Goal: Task Accomplishment & Management: Use online tool/utility

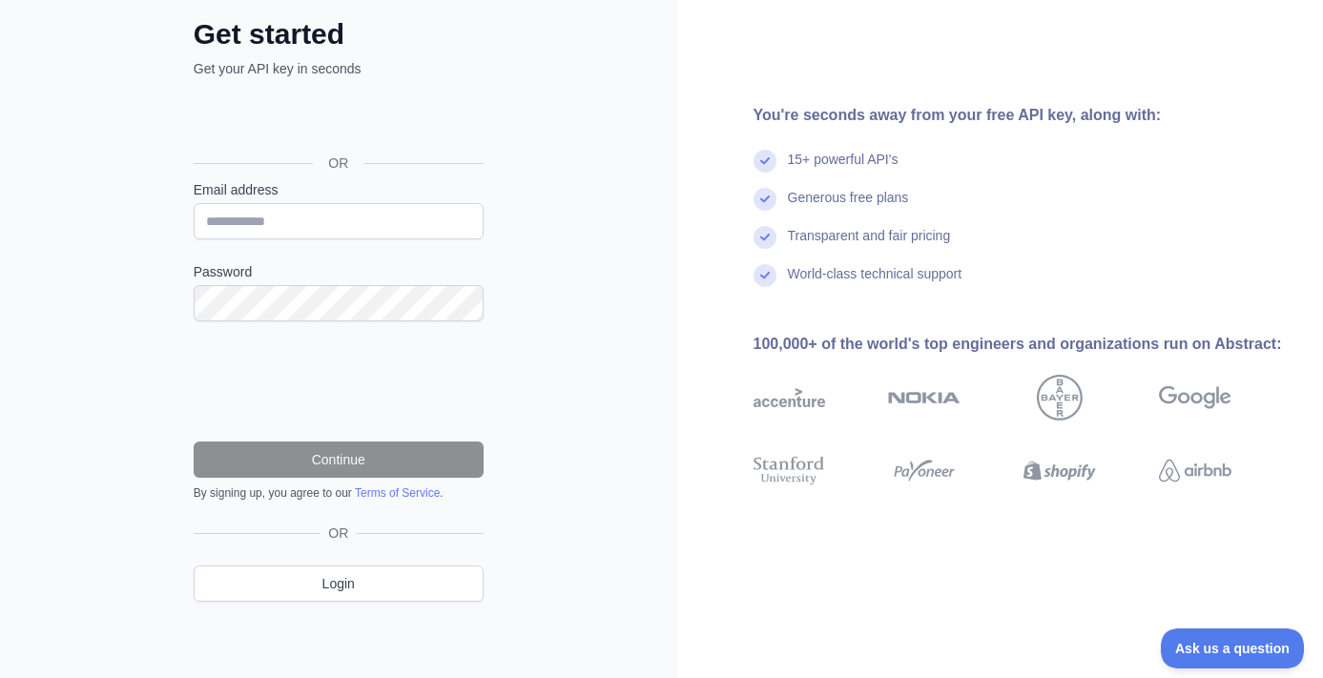
scroll to position [104, 0]
click at [306, 119] on div "Войти с аккаунтом Google (откроется в новой вкладке)" at bounding box center [337, 121] width 286 height 42
click at [348, 214] on input "Email address" at bounding box center [339, 222] width 290 height 36
click at [313, 217] on input "Email address" at bounding box center [339, 222] width 290 height 36
paste input "**********"
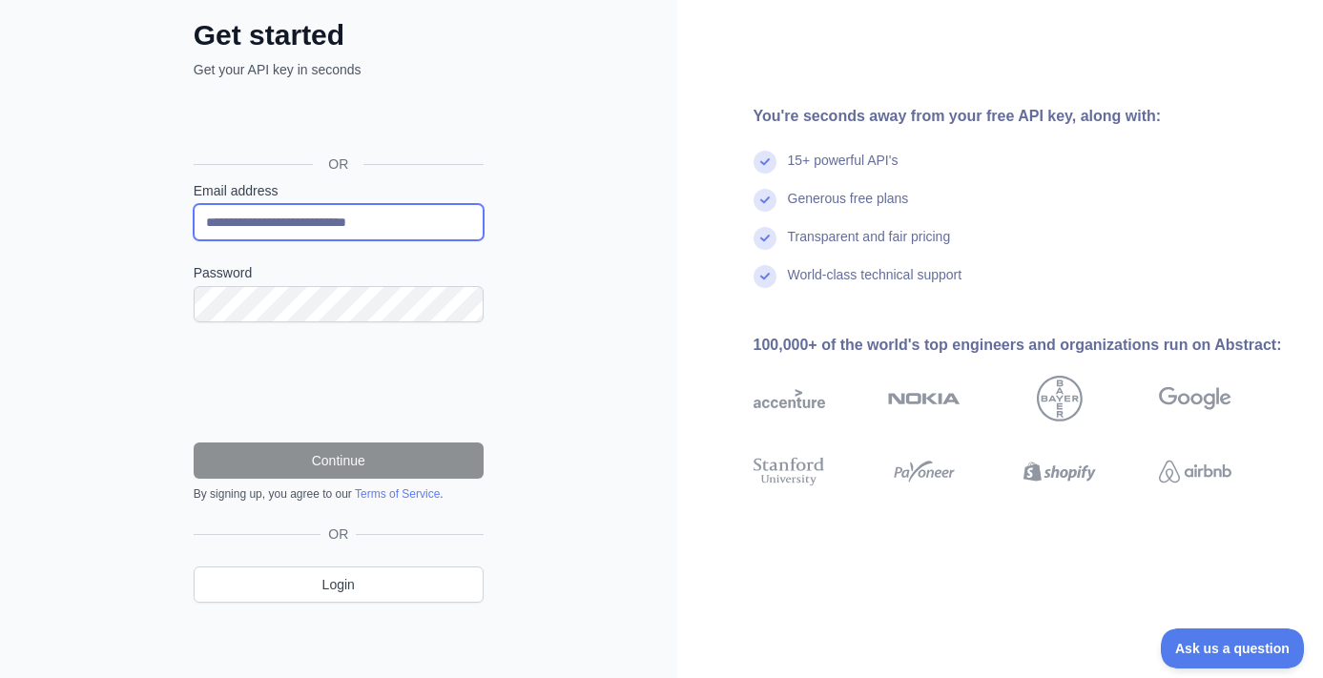
type input "**********"
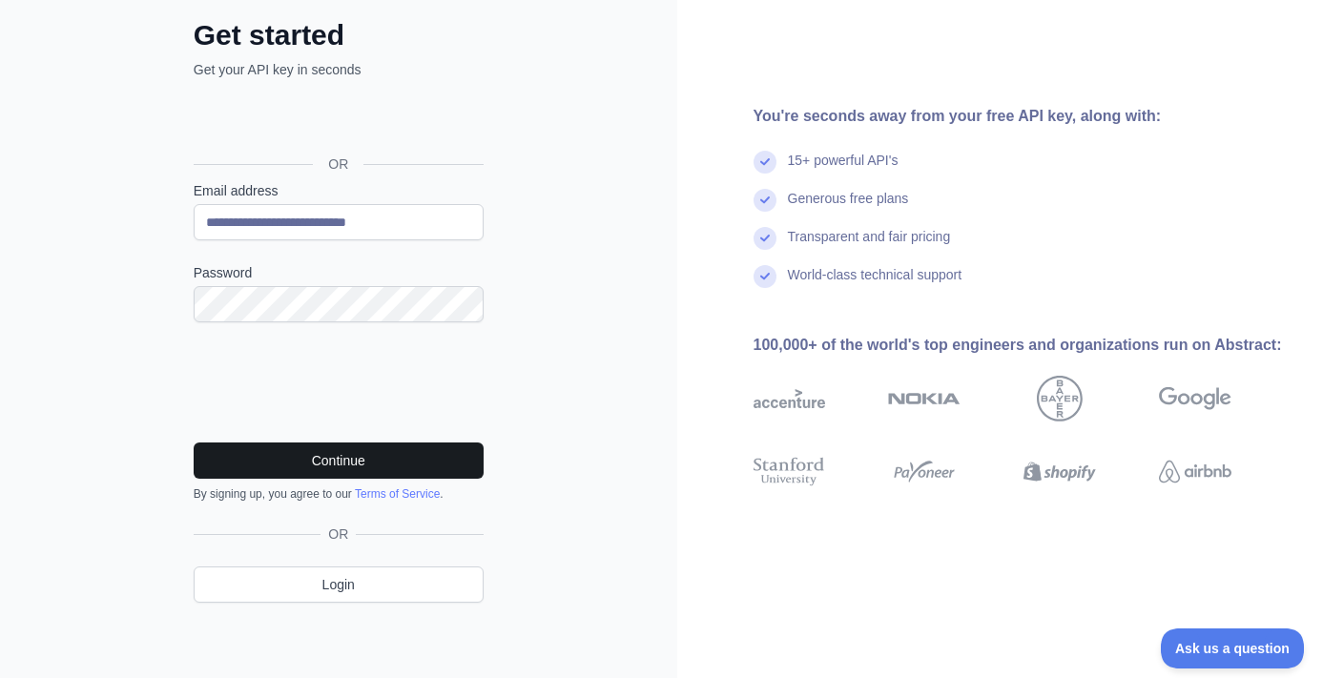
click at [366, 461] on button "Continue" at bounding box center [339, 461] width 290 height 36
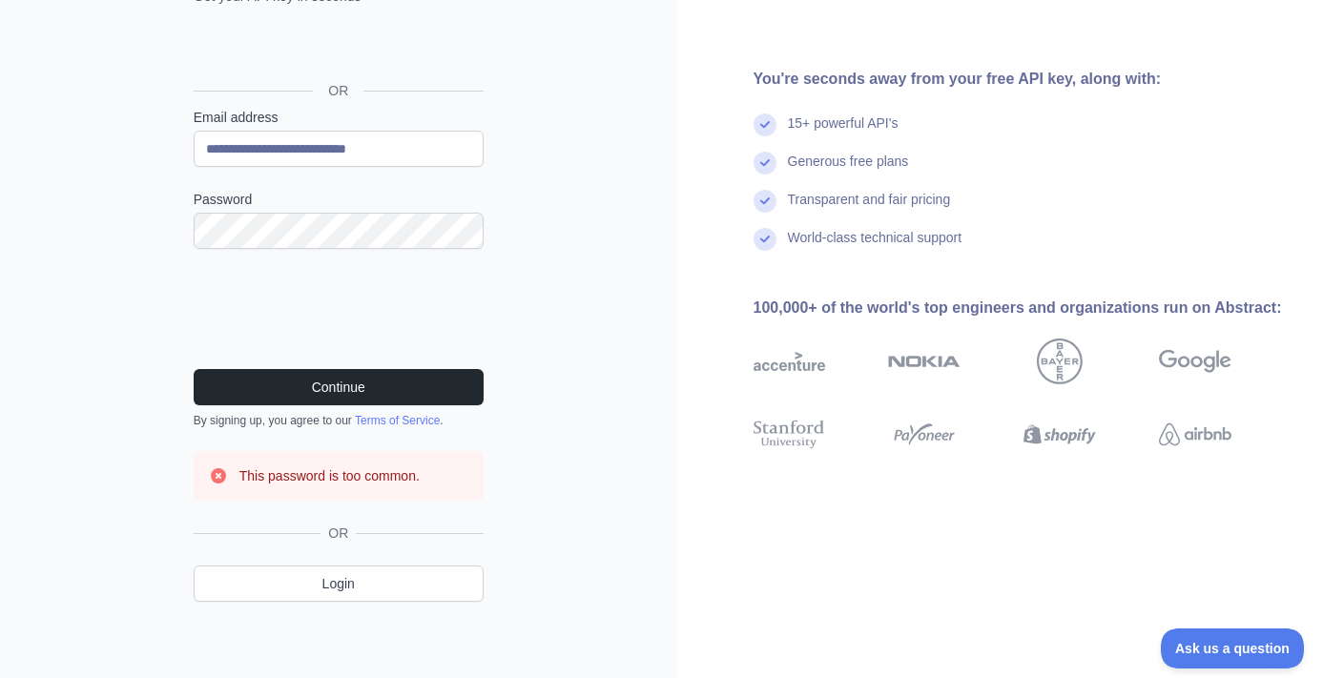
scroll to position [176, 0]
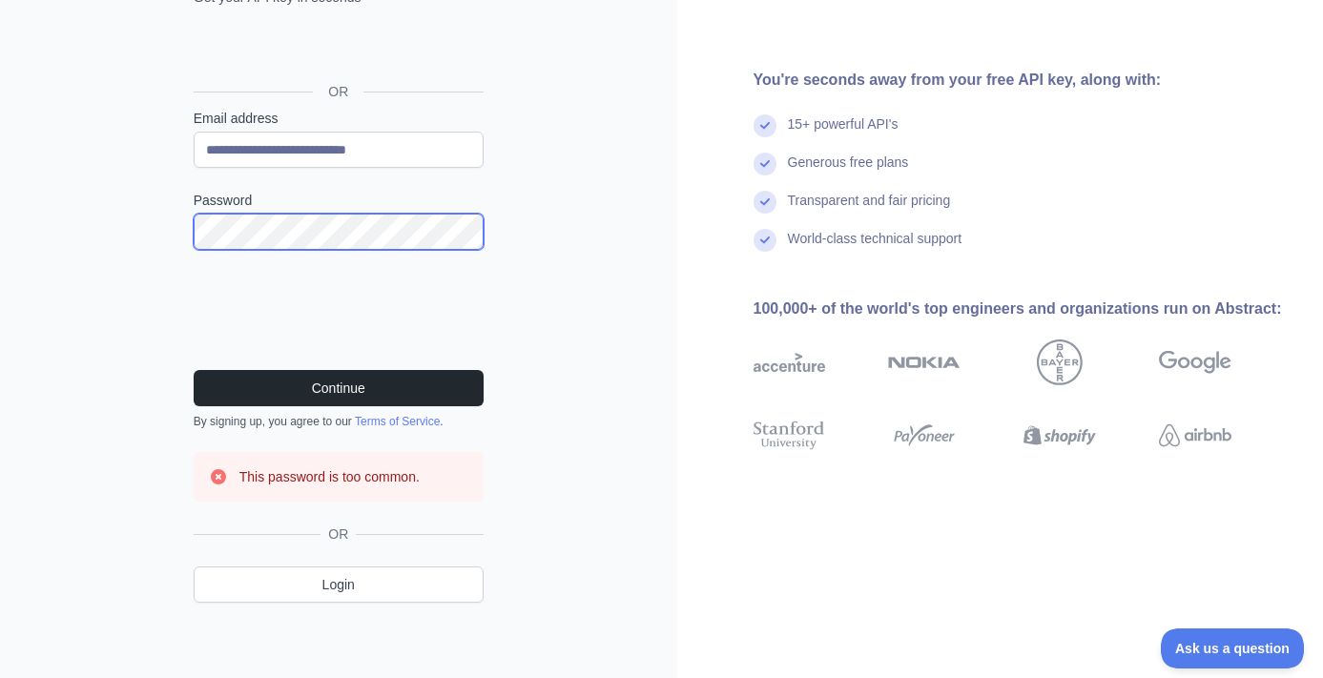
click at [187, 223] on div "**********" at bounding box center [338, 290] width 366 height 688
click at [338, 387] on button "Continue" at bounding box center [339, 388] width 290 height 36
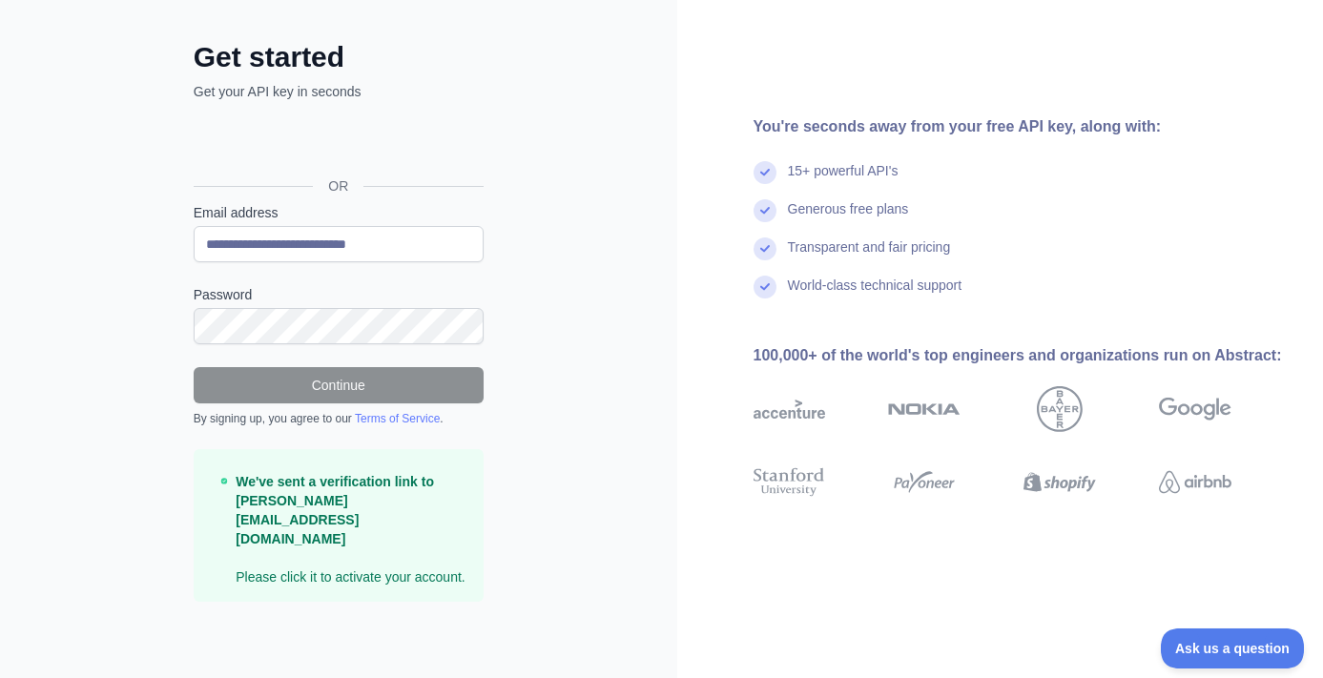
scroll to position [62, 0]
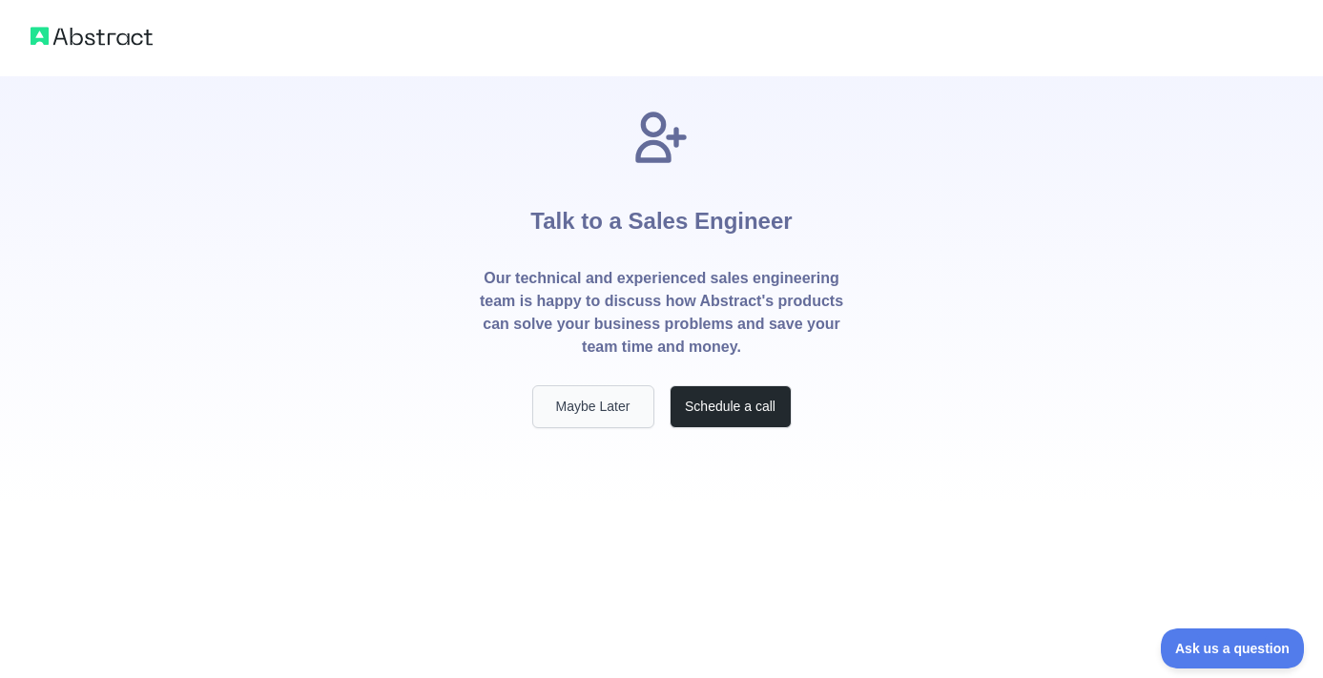
click at [582, 403] on button "Maybe Later" at bounding box center [593, 406] width 122 height 43
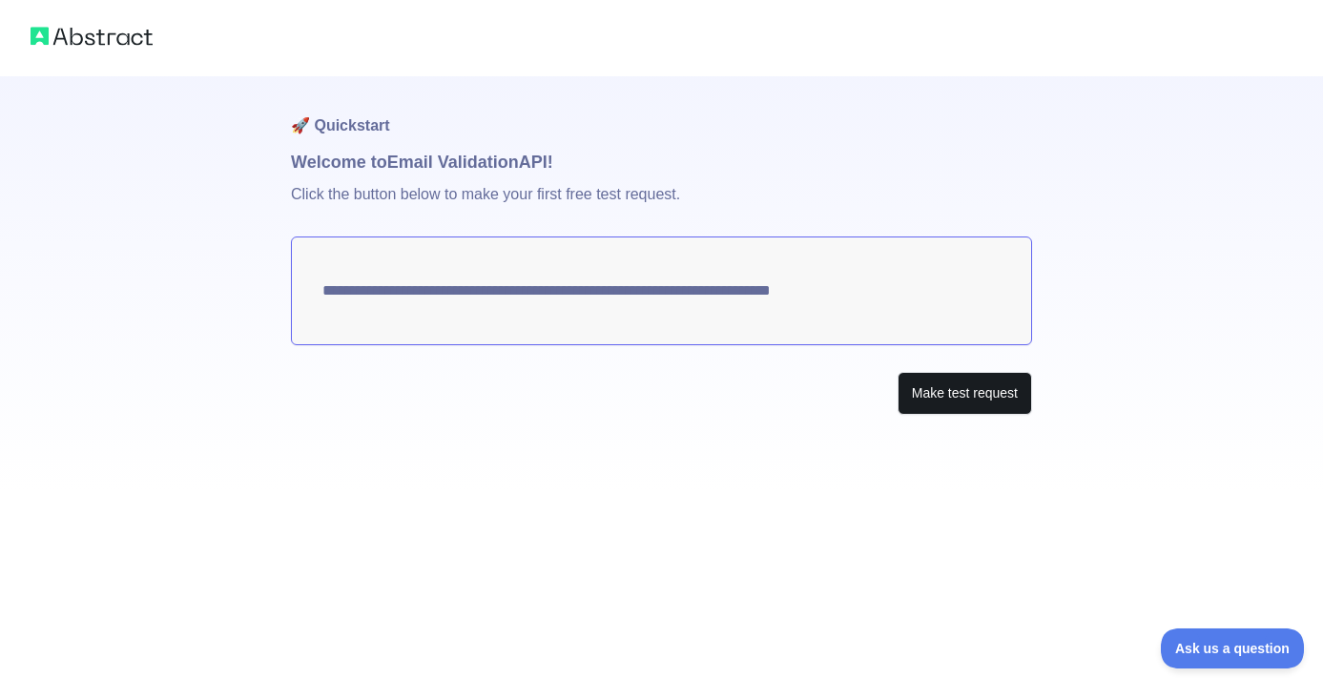
click at [979, 380] on button "Make test request" at bounding box center [964, 393] width 134 height 43
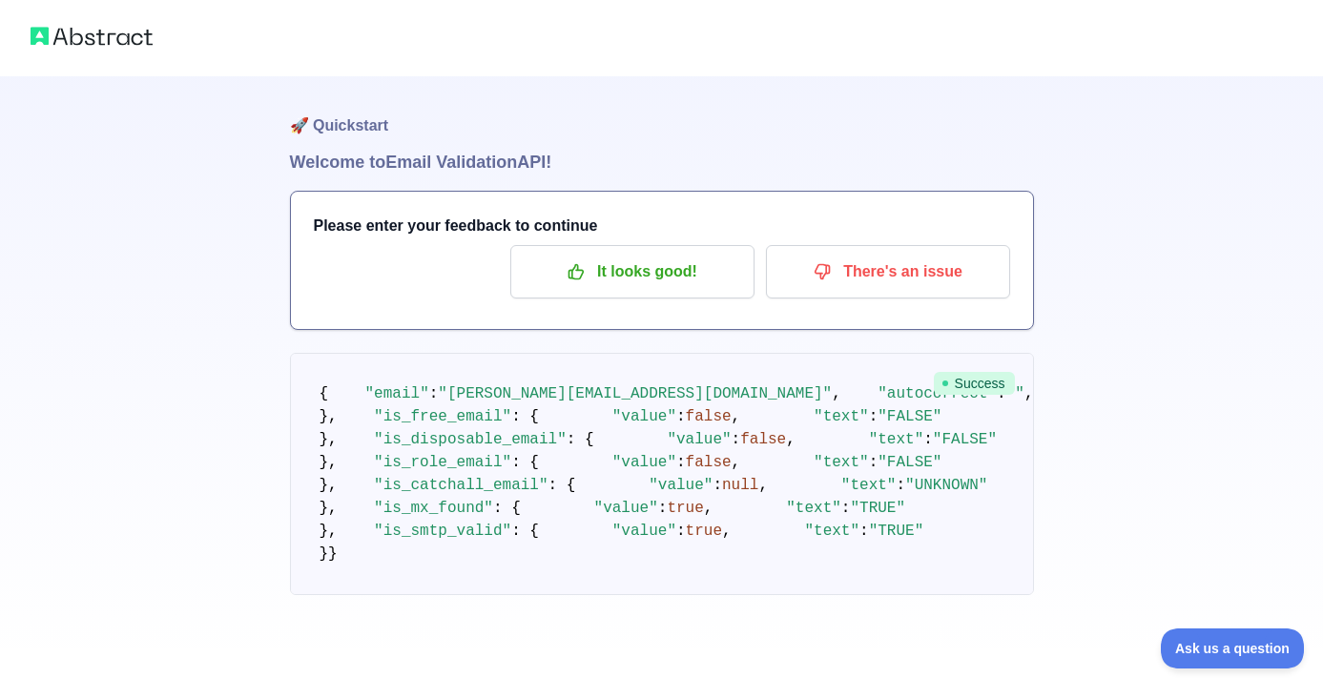
click at [473, 159] on h1 "Welcome to Email Validation API!" at bounding box center [662, 162] width 744 height 27
click at [711, 438] on pre "{ "email" : "ekaterina.lazarenko@jetfin.kz" , "autocorrect" : "" , "deliverabil…" at bounding box center [662, 474] width 744 height 242
click at [686, 402] on span ""ekaterina.lazarenko@jetfin.kz"" at bounding box center [635, 393] width 394 height 17
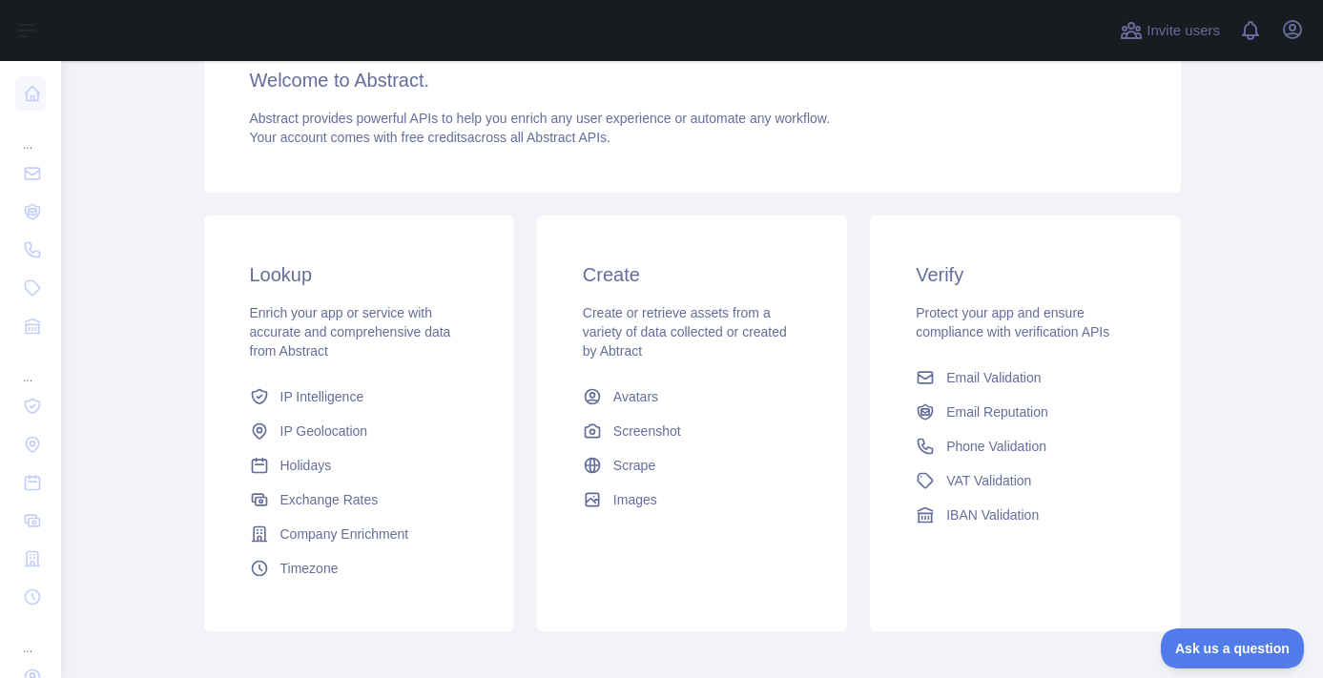
scroll to position [259, 0]
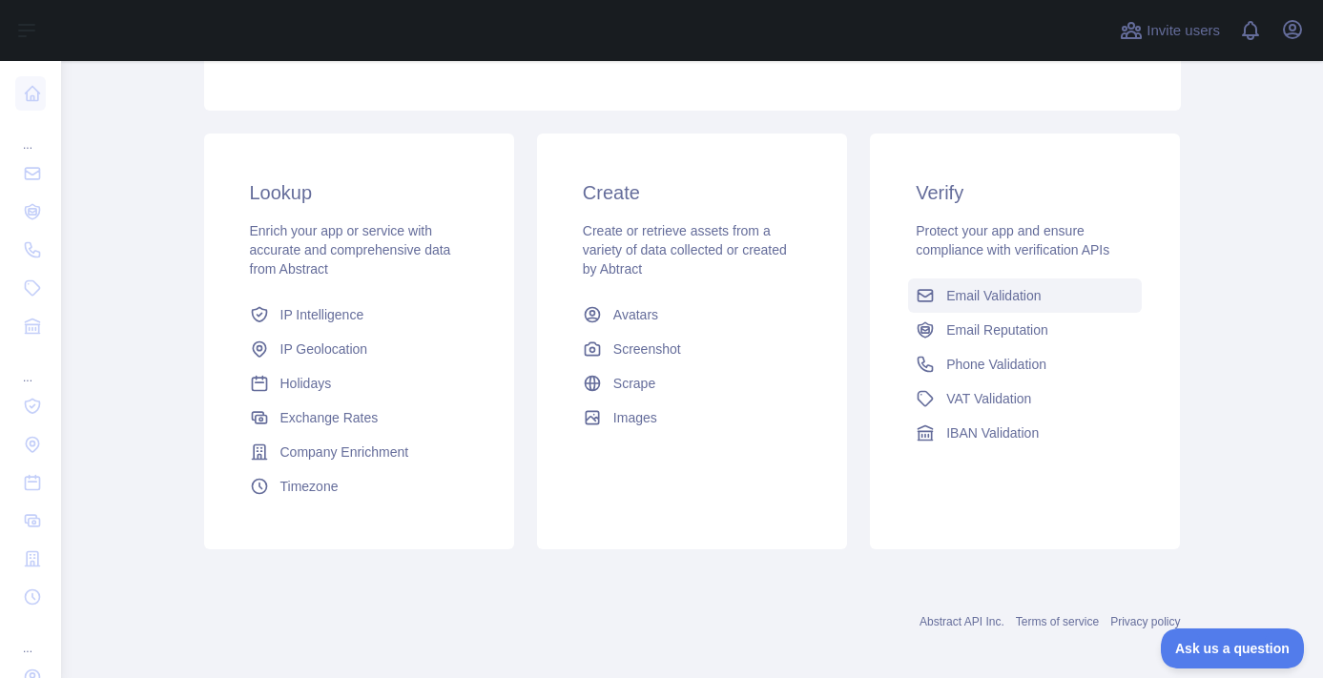
click at [997, 295] on span "Email Validation" at bounding box center [993, 295] width 94 height 19
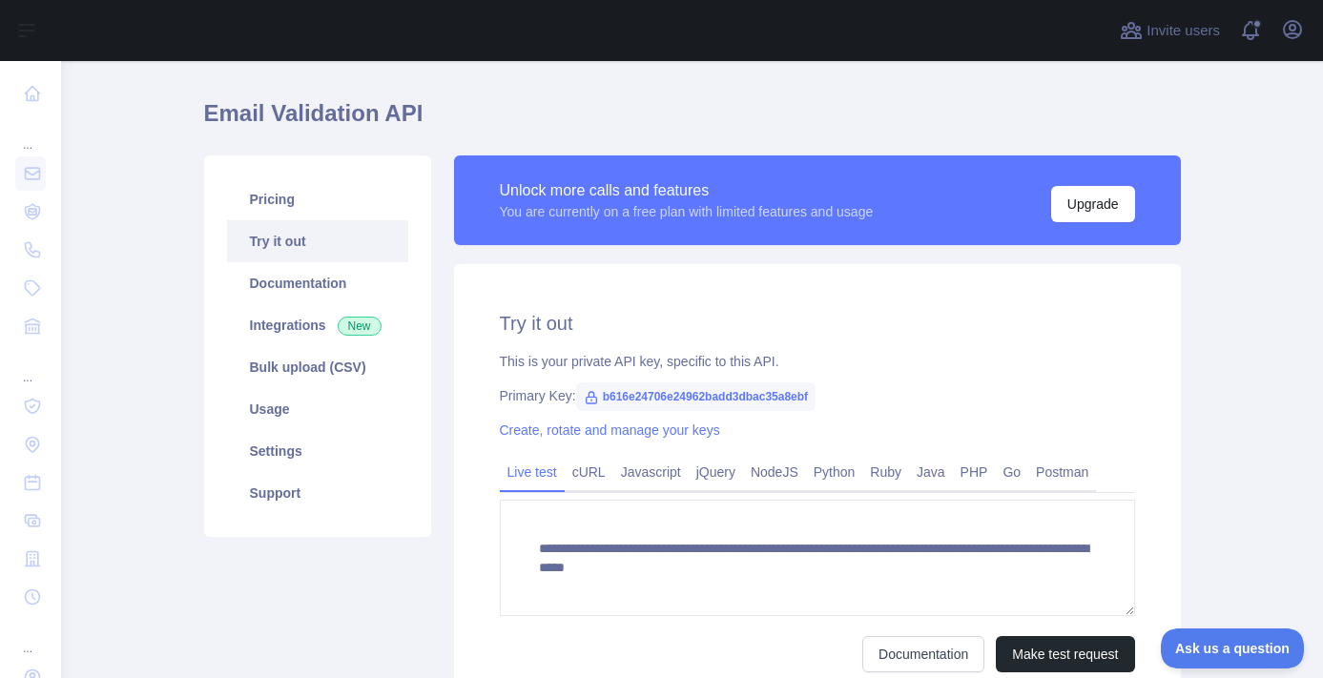
scroll to position [205, 0]
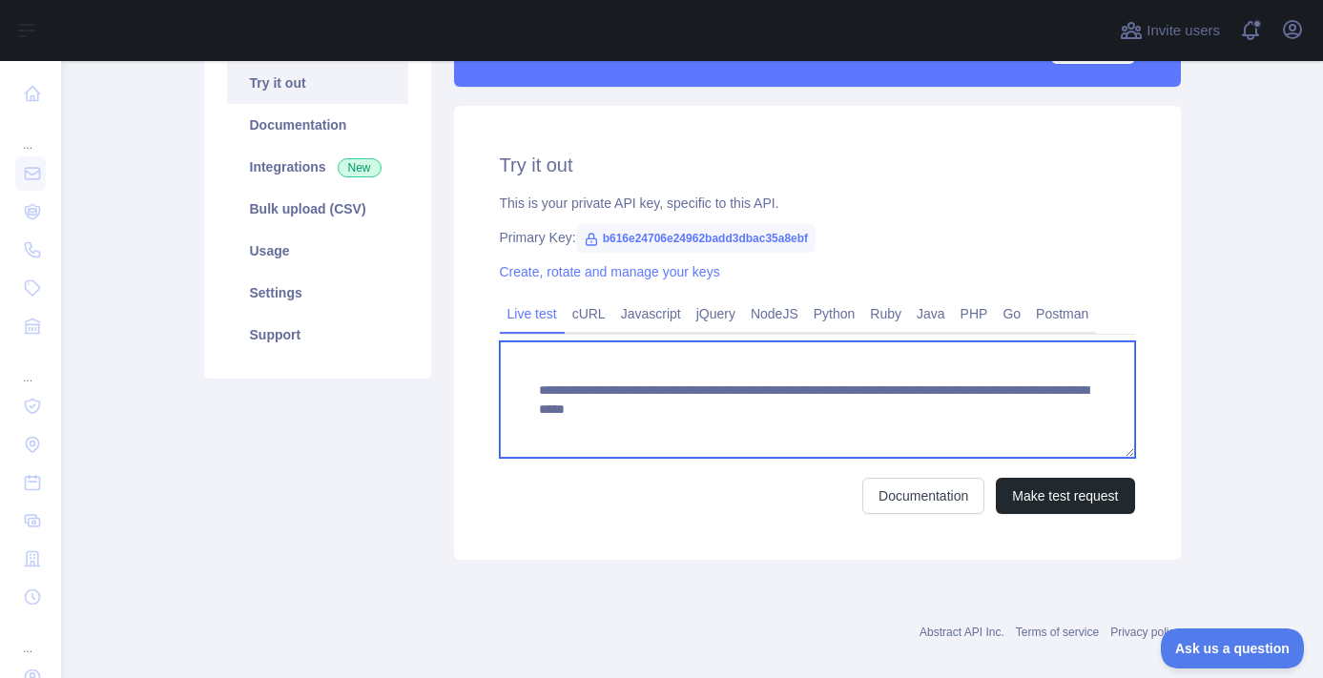
click at [821, 386] on textarea "**********" at bounding box center [817, 399] width 635 height 116
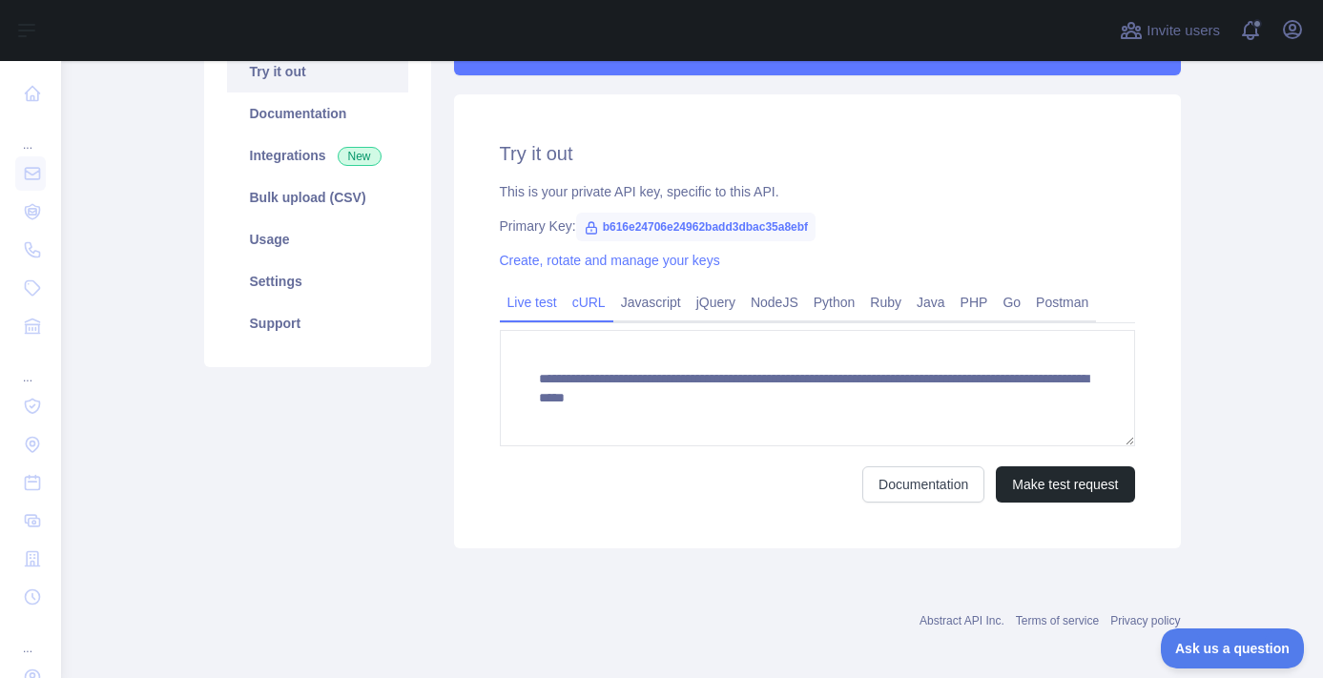
click at [597, 303] on link "cURL" at bounding box center [589, 302] width 49 height 31
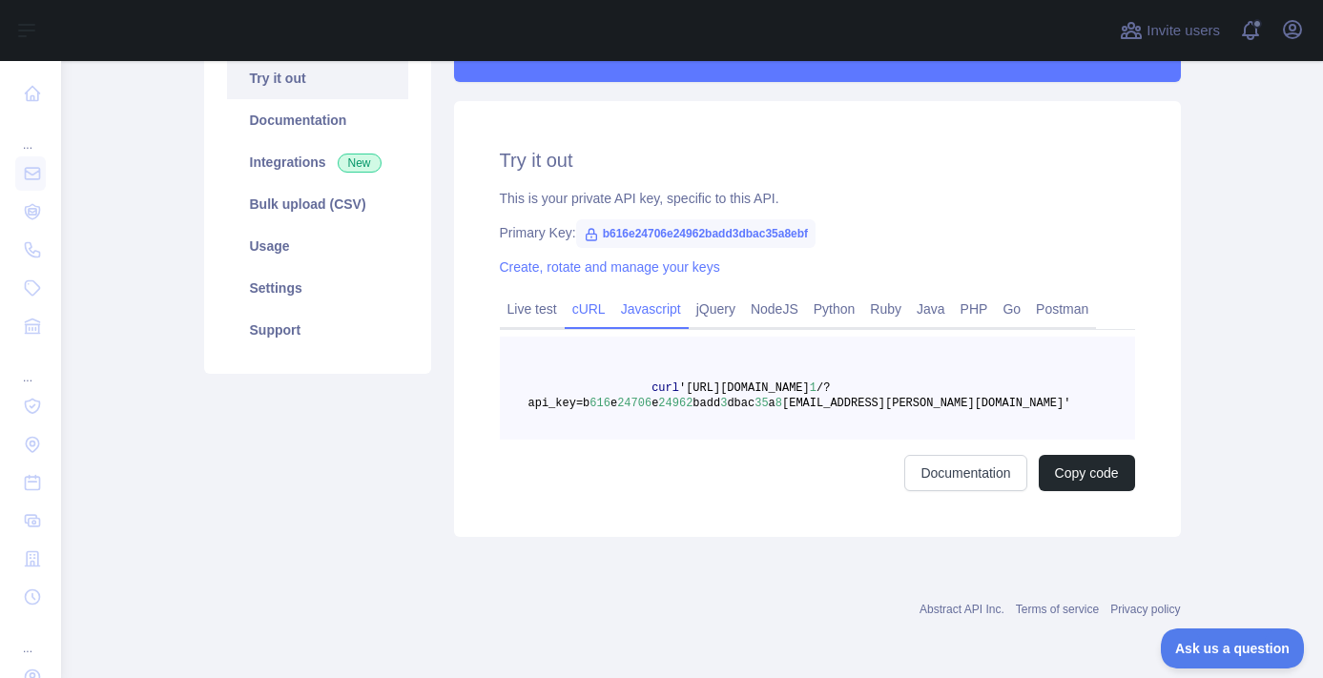
click at [649, 305] on link "Javascript" at bounding box center [650, 309] width 75 height 31
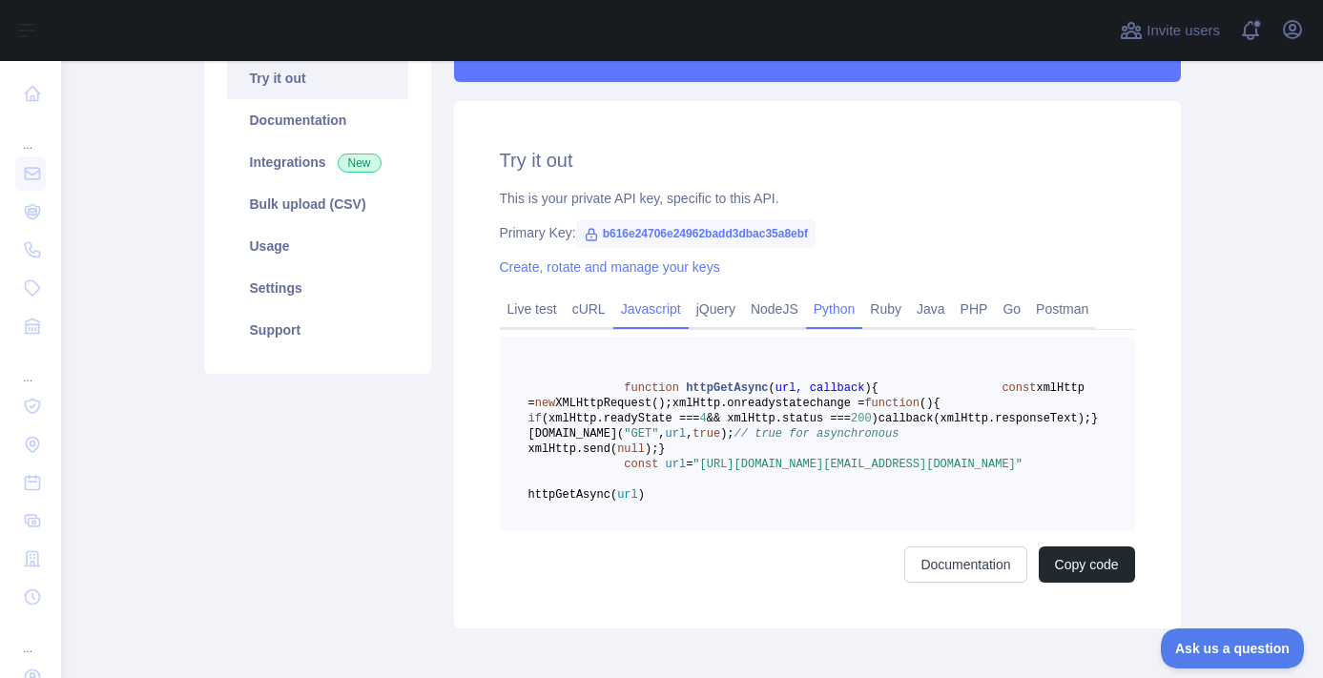
click at [862, 305] on link "Python" at bounding box center [834, 309] width 57 height 31
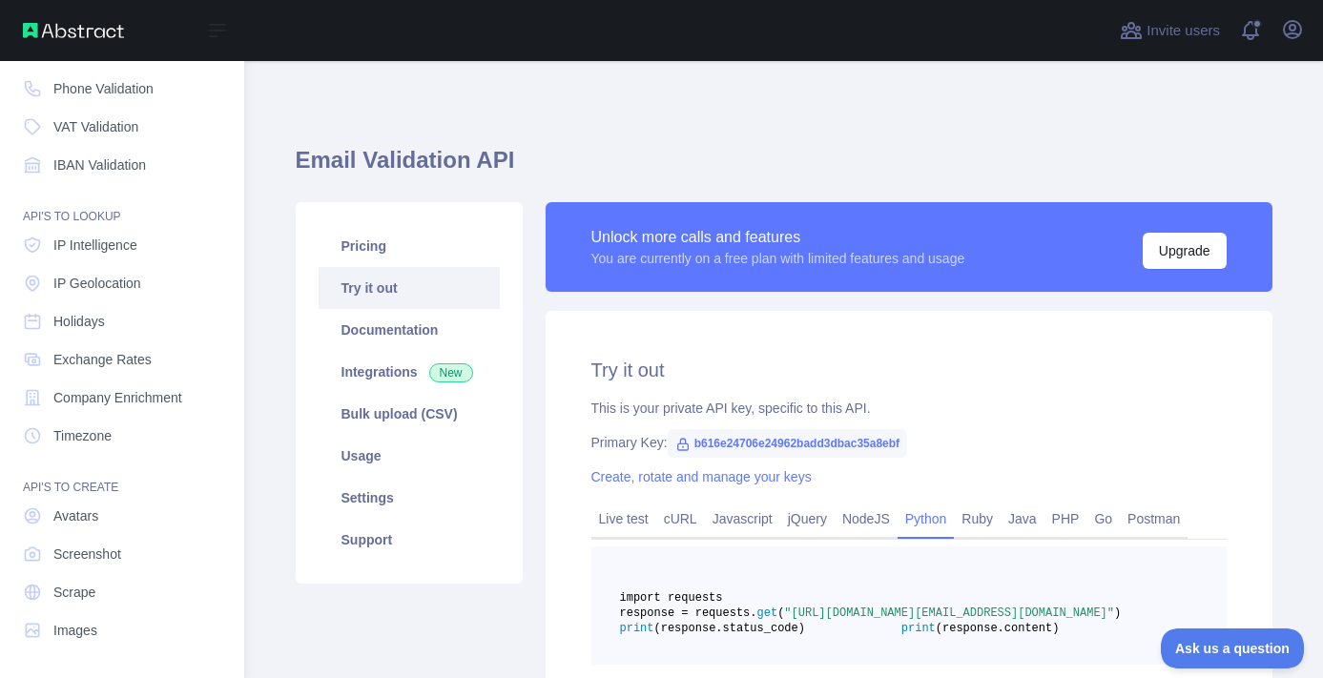
scroll to position [0, 0]
